Goal: Ask a question

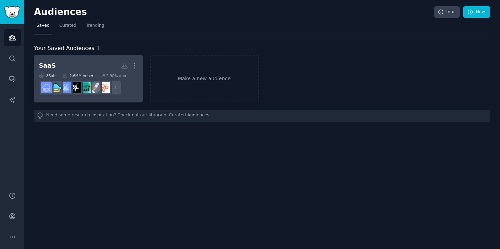
click at [87, 62] on h2 "SaaS More" at bounding box center [88, 66] width 99 height 12
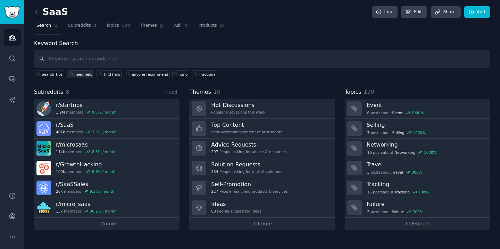
click at [84, 75] on div "need help" at bounding box center [83, 74] width 18 height 5
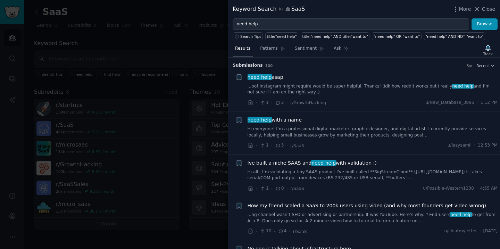
click at [277, 77] on span "need help asap" at bounding box center [265, 77] width 36 height 7
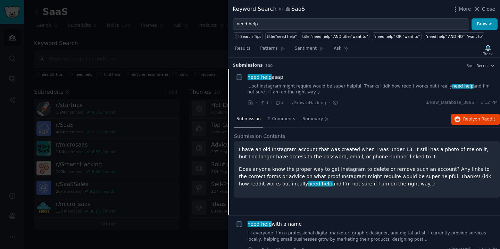
scroll to position [11, 0]
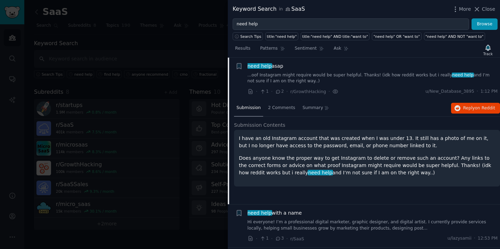
click at [352, 80] on link "...oof Instagram might require would be super helpful. Thanks! (idk how reddit …" at bounding box center [372, 78] width 250 height 12
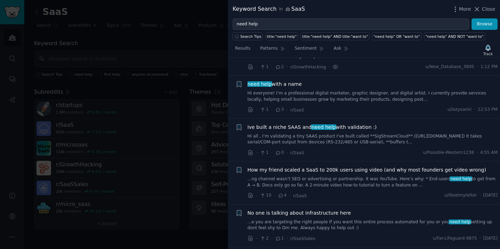
scroll to position [56, 0]
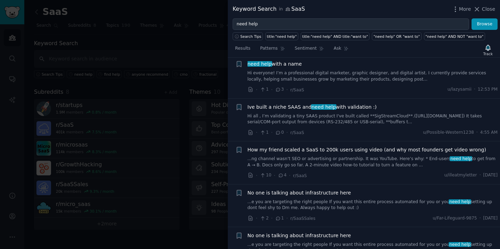
click at [211, 55] on div at bounding box center [250, 124] width 500 height 249
